Goal: Check status: Check status

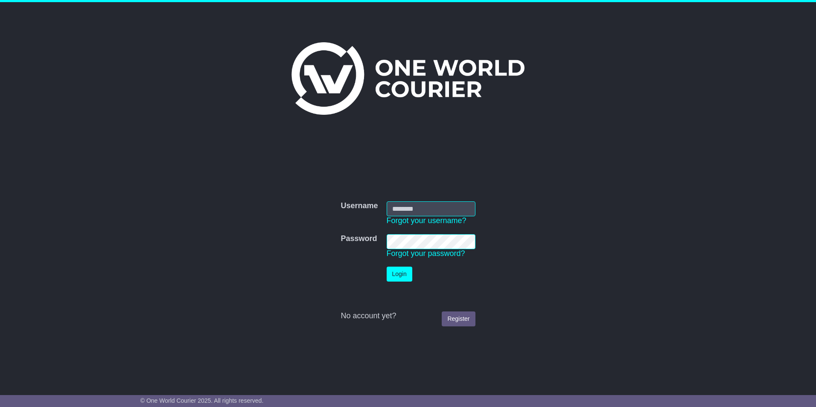
type input "**********"
click at [397, 275] on button "Login" at bounding box center [400, 274] width 26 height 15
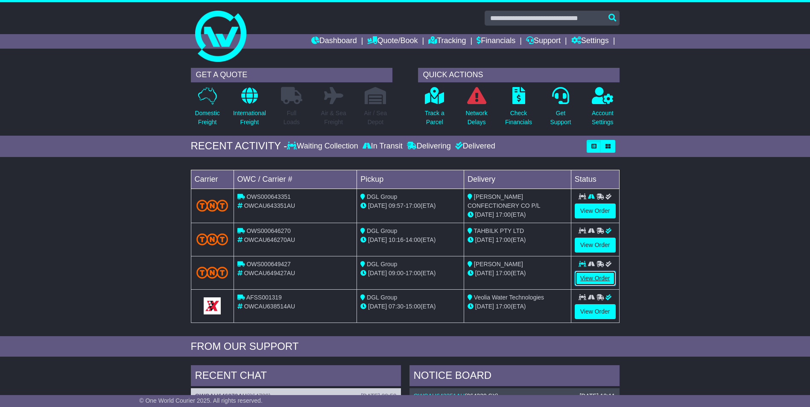
click at [603, 276] on link "View Order" at bounding box center [594, 278] width 41 height 15
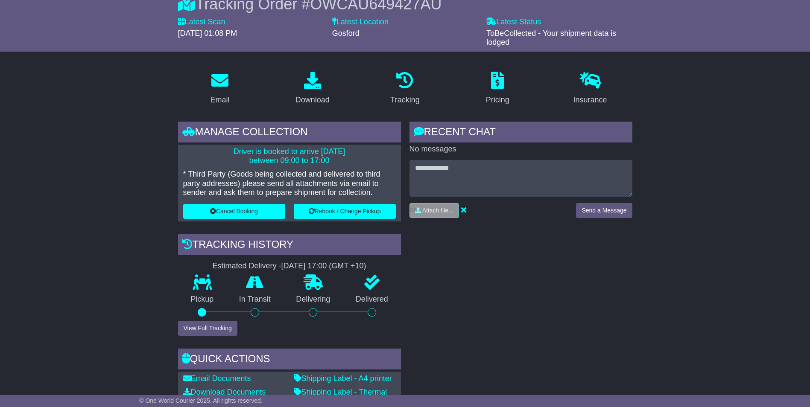
scroll to position [85, 0]
